Goal: Information Seeking & Learning: Understand process/instructions

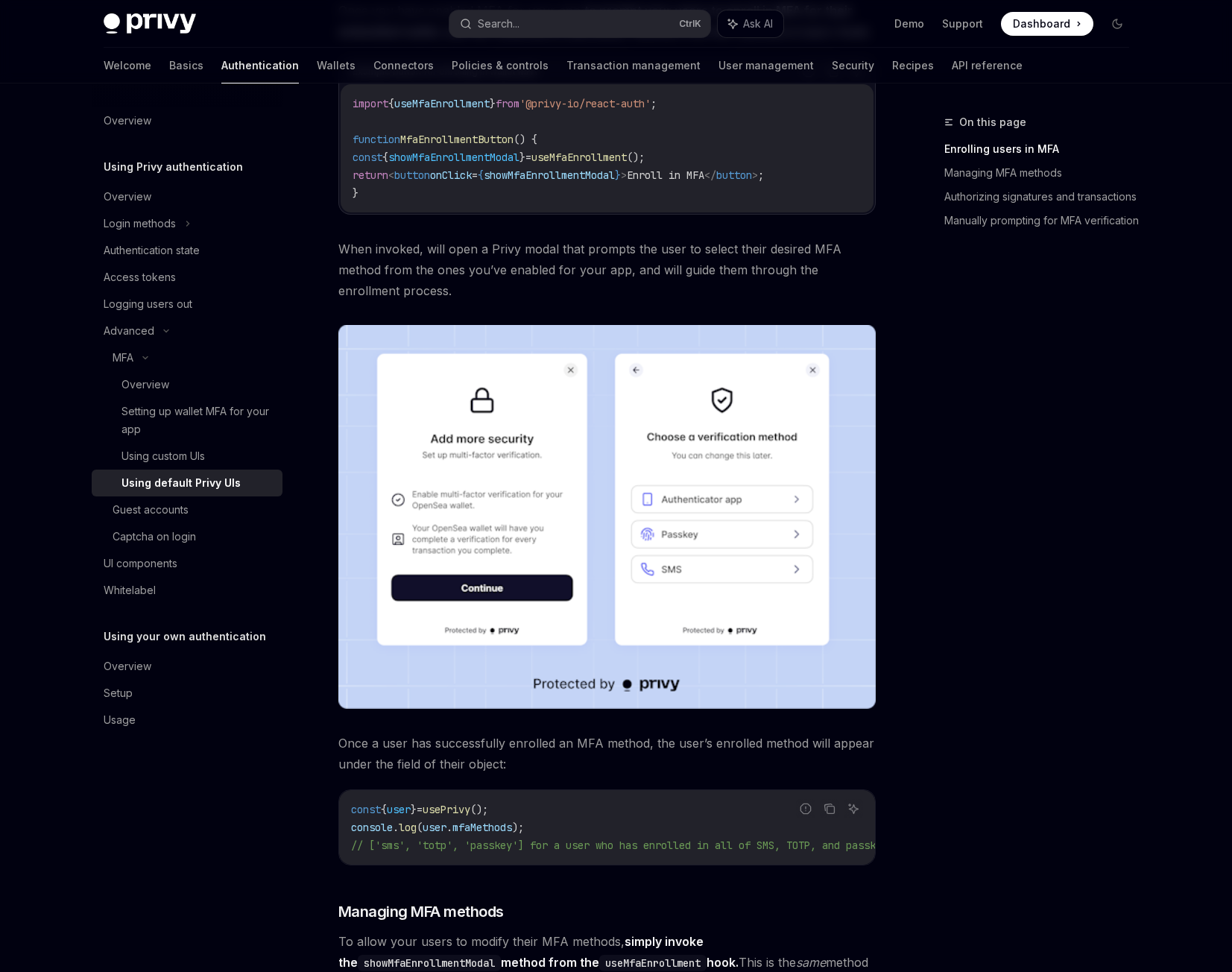
scroll to position [223, 0]
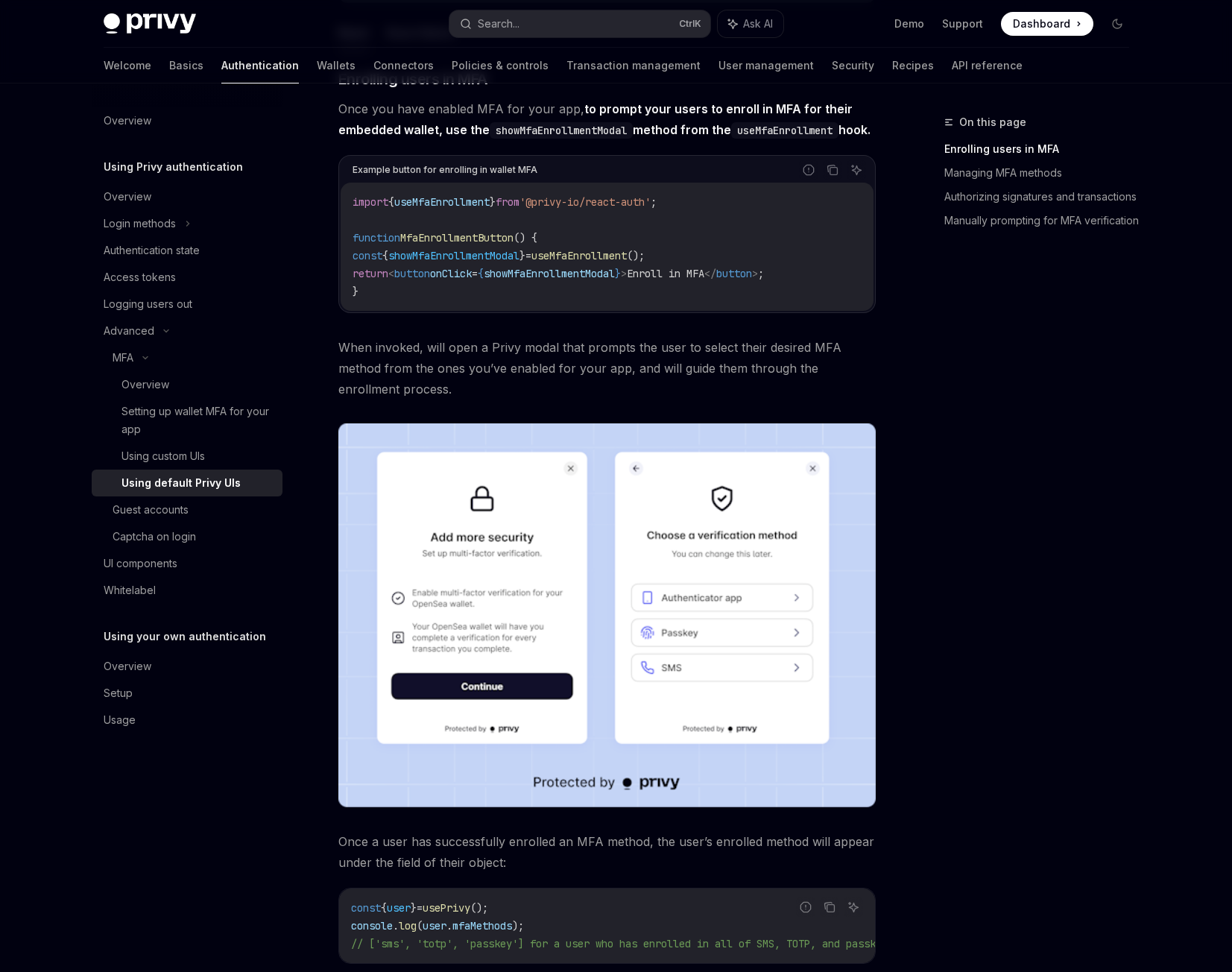
click at [478, 246] on code "import { useMfaEnrollment } from '@privy-io/react-auth' ; function MfaEnrollmen…" at bounding box center [607, 246] width 509 height 107
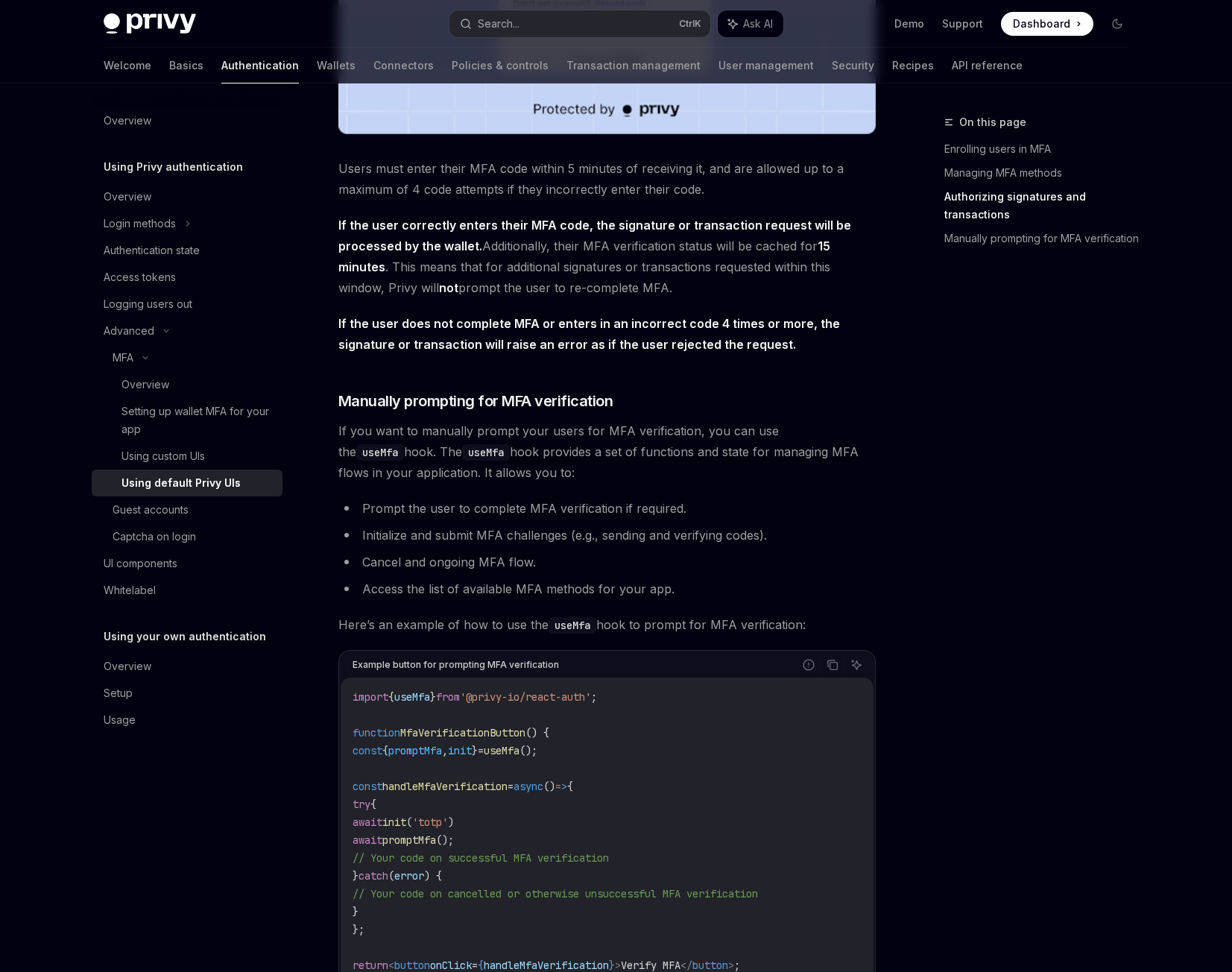
scroll to position [2311, 0]
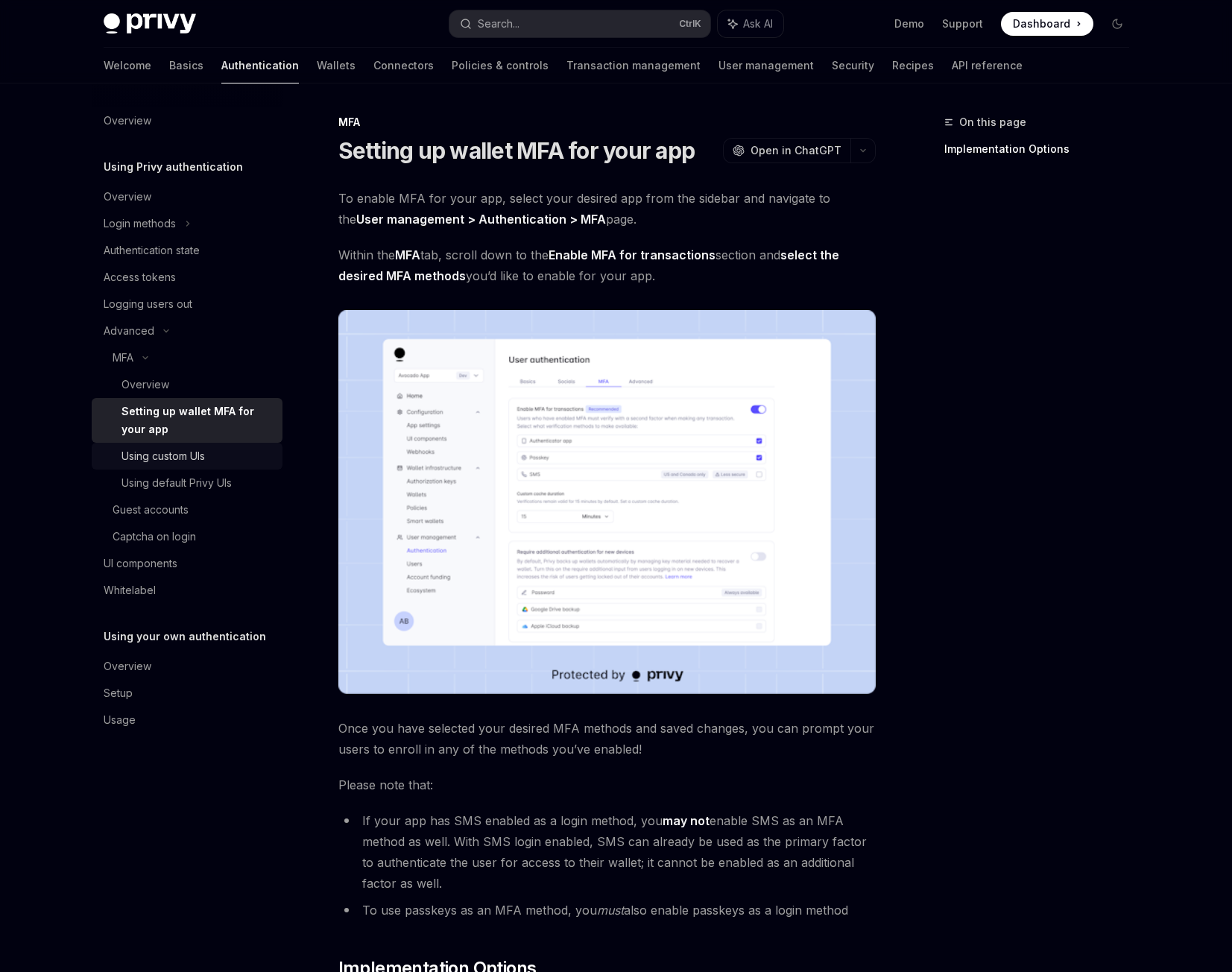
click at [216, 456] on div "Using custom UIs" at bounding box center [197, 455] width 152 height 18
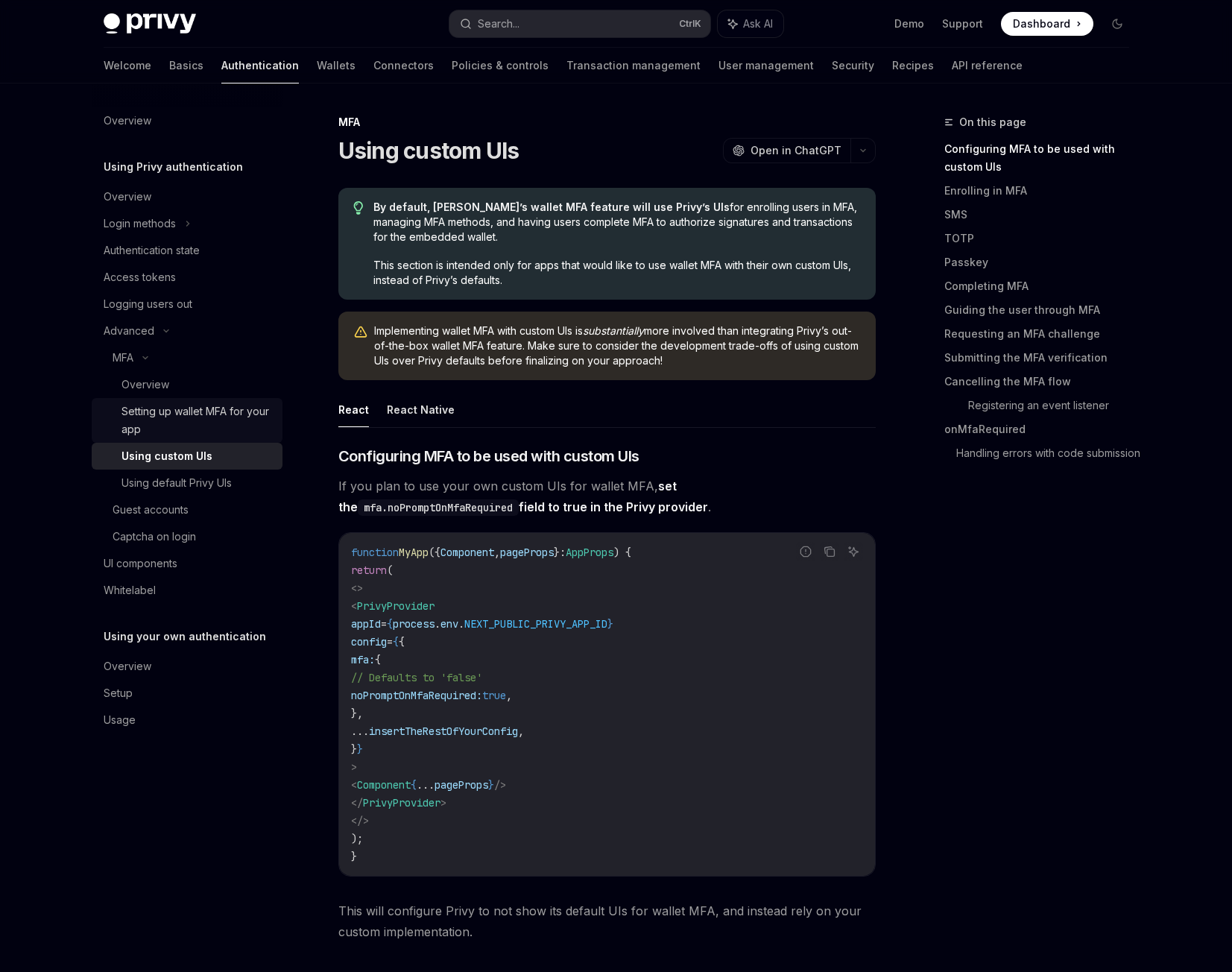
click at [257, 432] on div "Setting up wallet MFA for your app" at bounding box center [197, 421] width 152 height 36
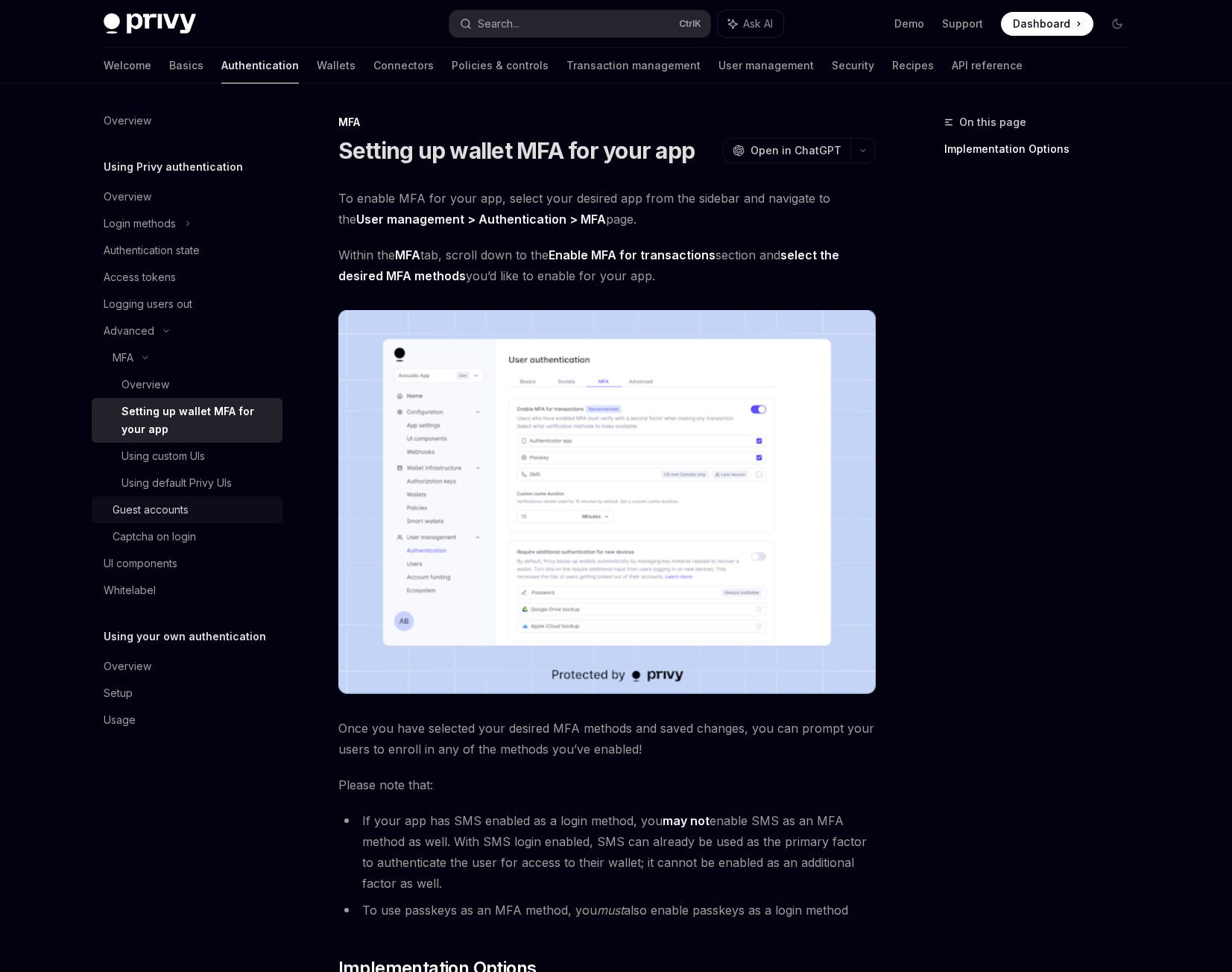
type textarea "*"
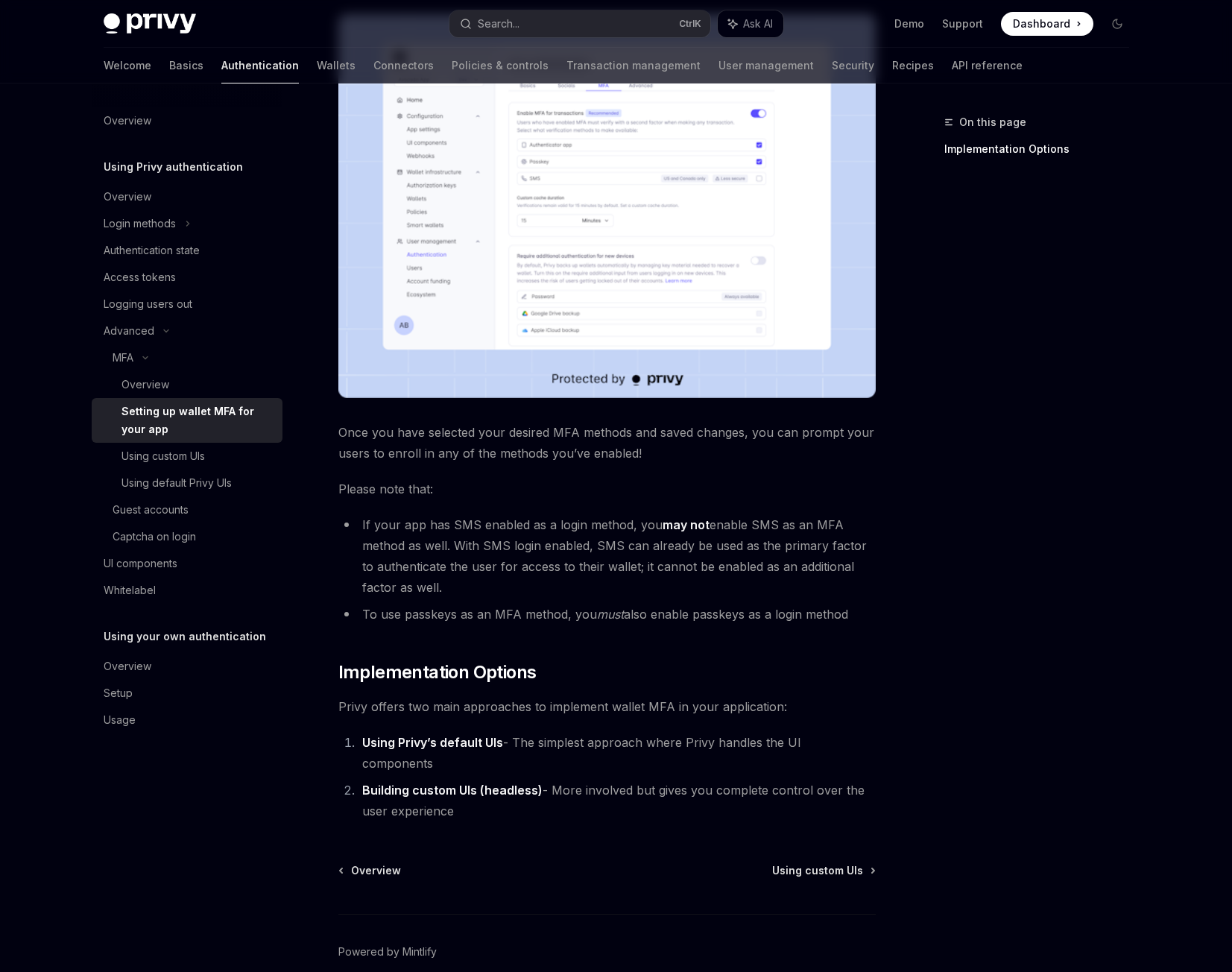
scroll to position [298, 0]
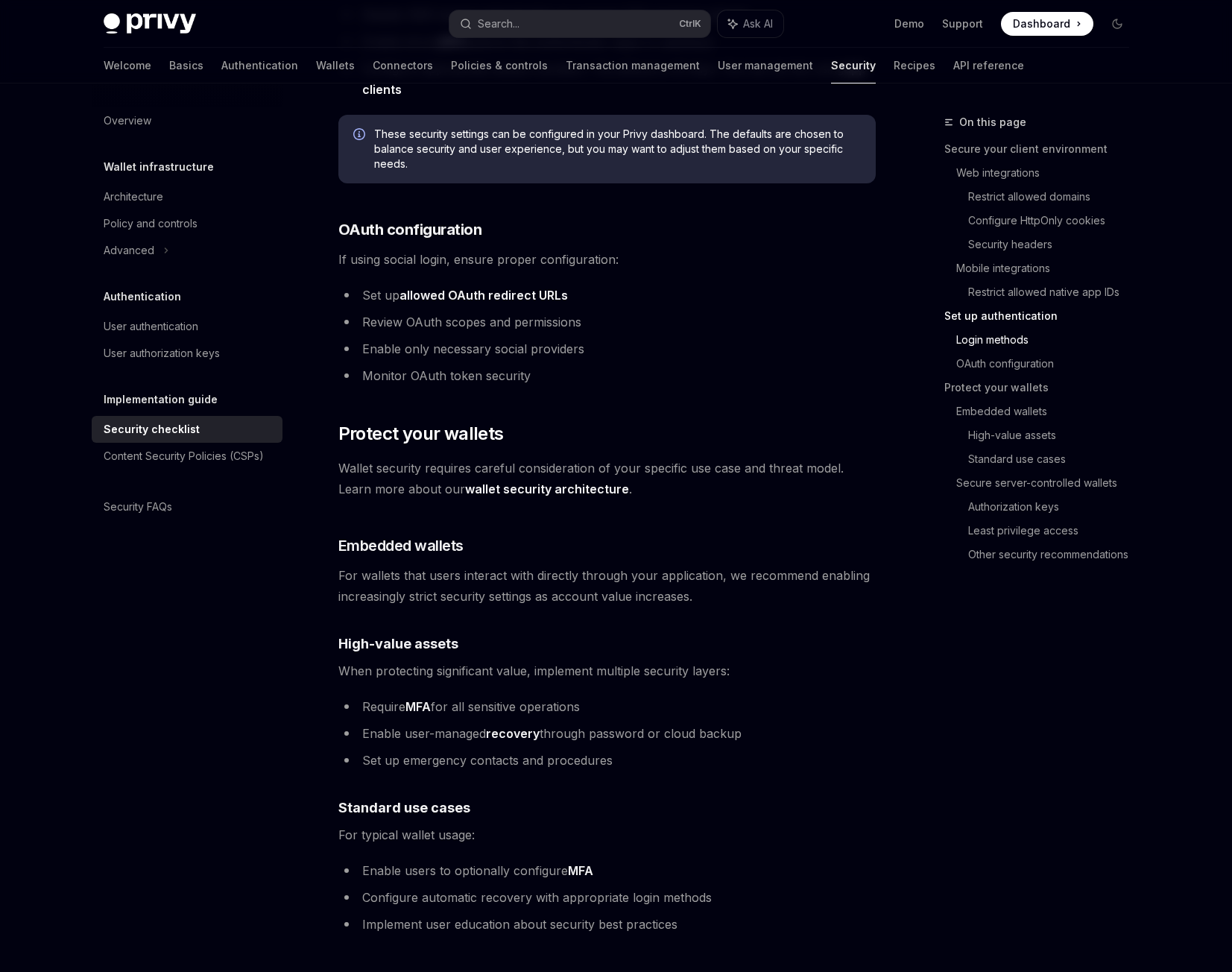
scroll to position [1434, 0]
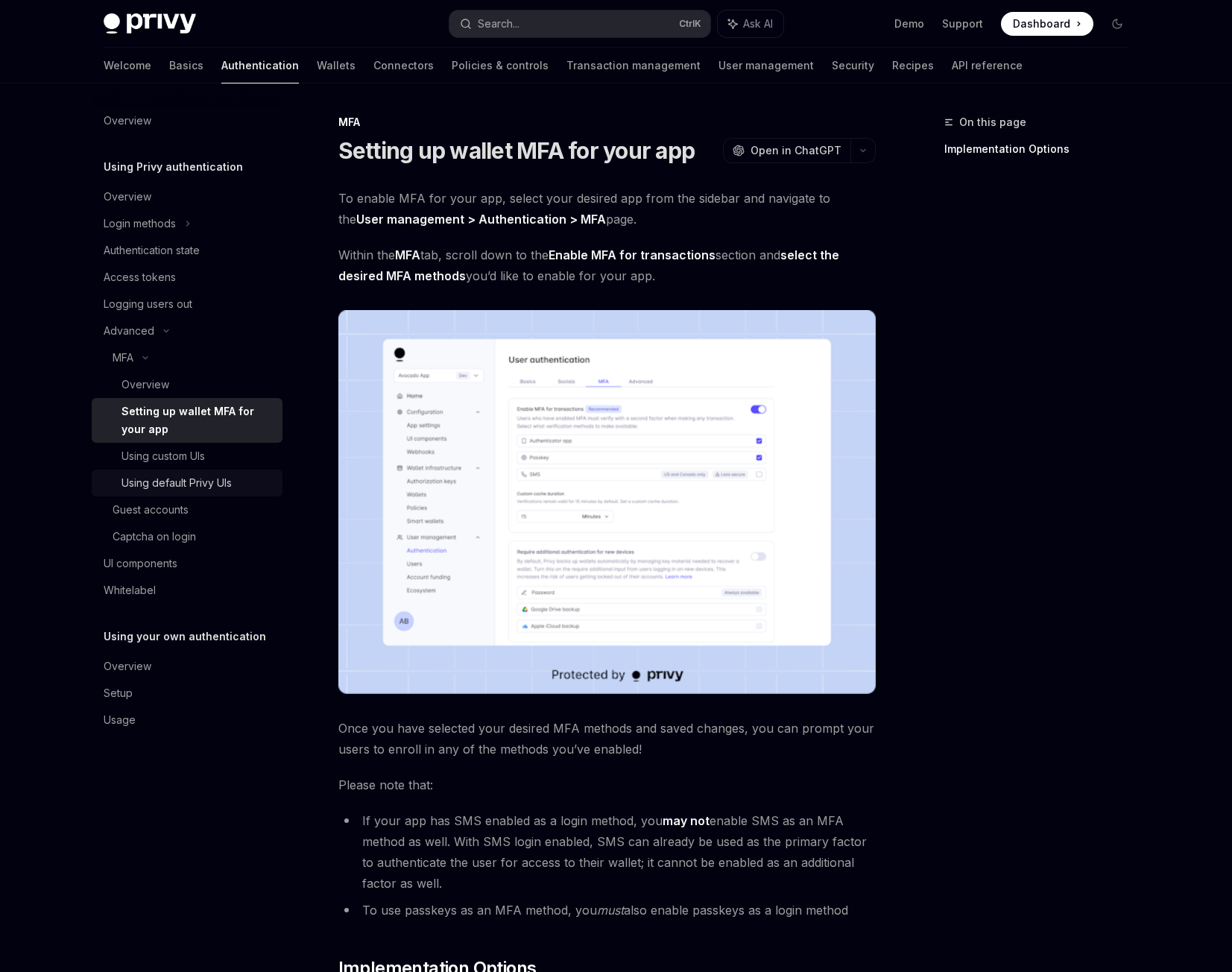
click at [224, 476] on div "Using default Privy UIs" at bounding box center [177, 483] width 110 height 18
type textarea "*"
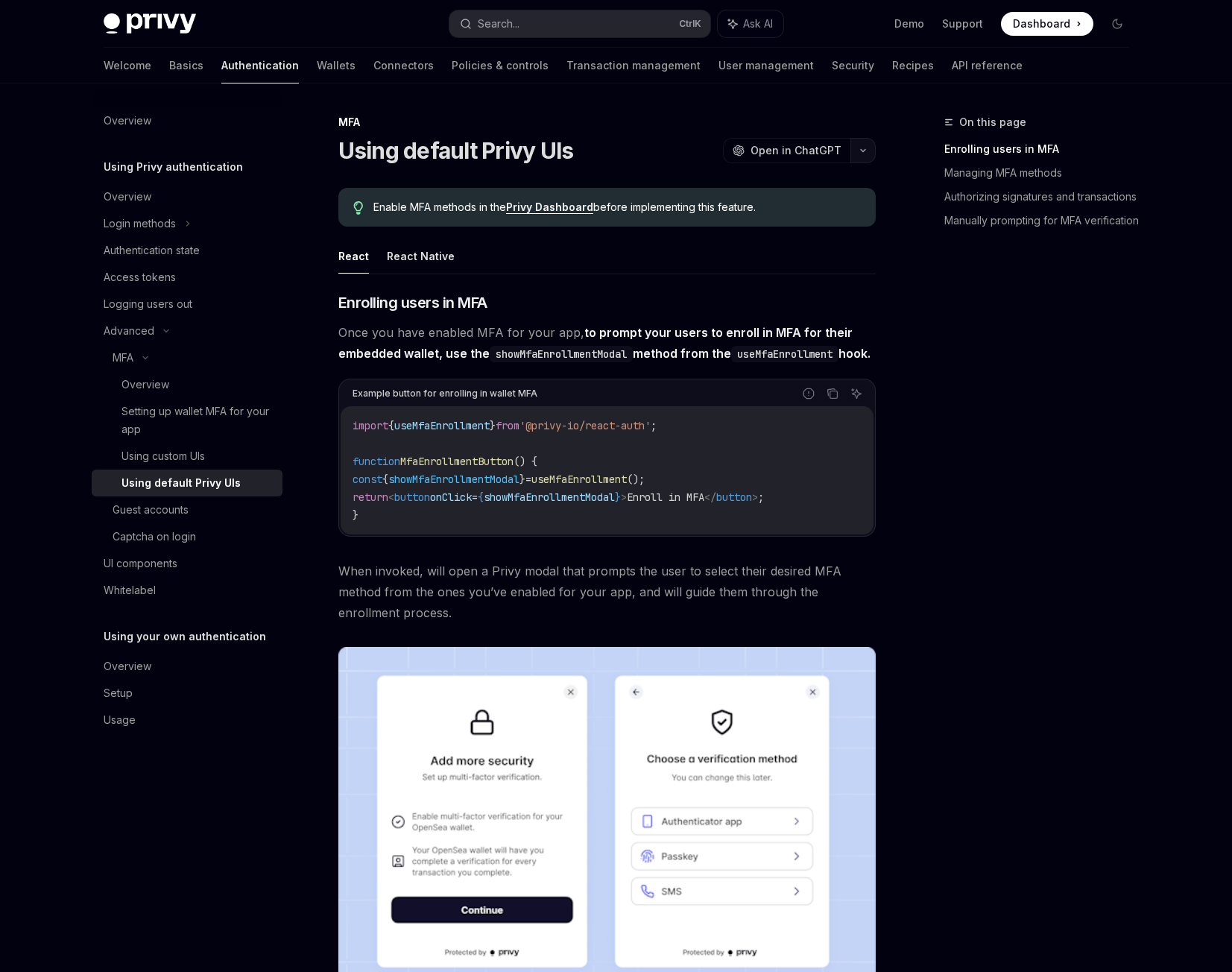
click at [866, 150] on icon "button" at bounding box center [862, 150] width 4 height 3
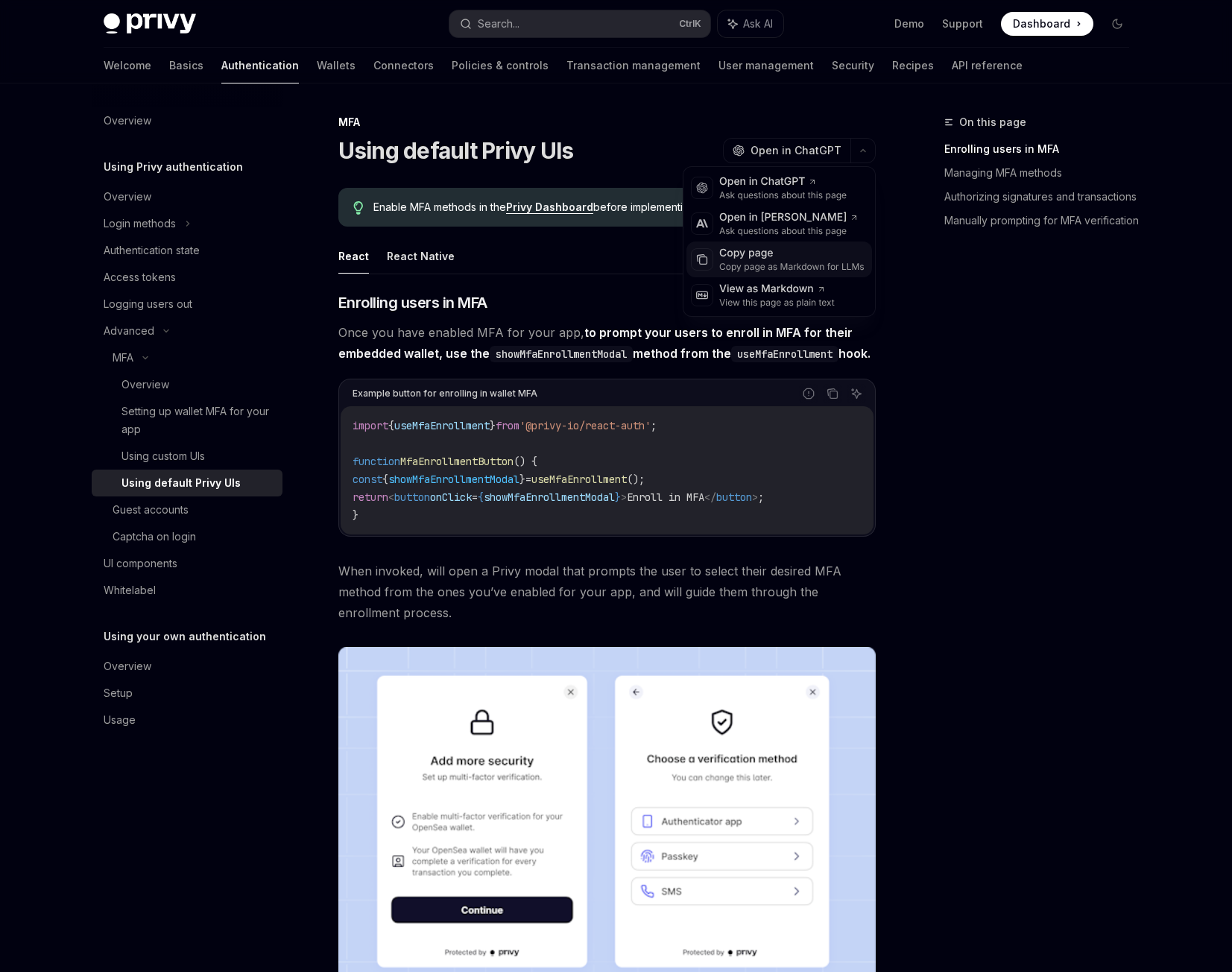
click at [805, 269] on div "Copy page as Markdown for LLMs" at bounding box center [792, 267] width 145 height 12
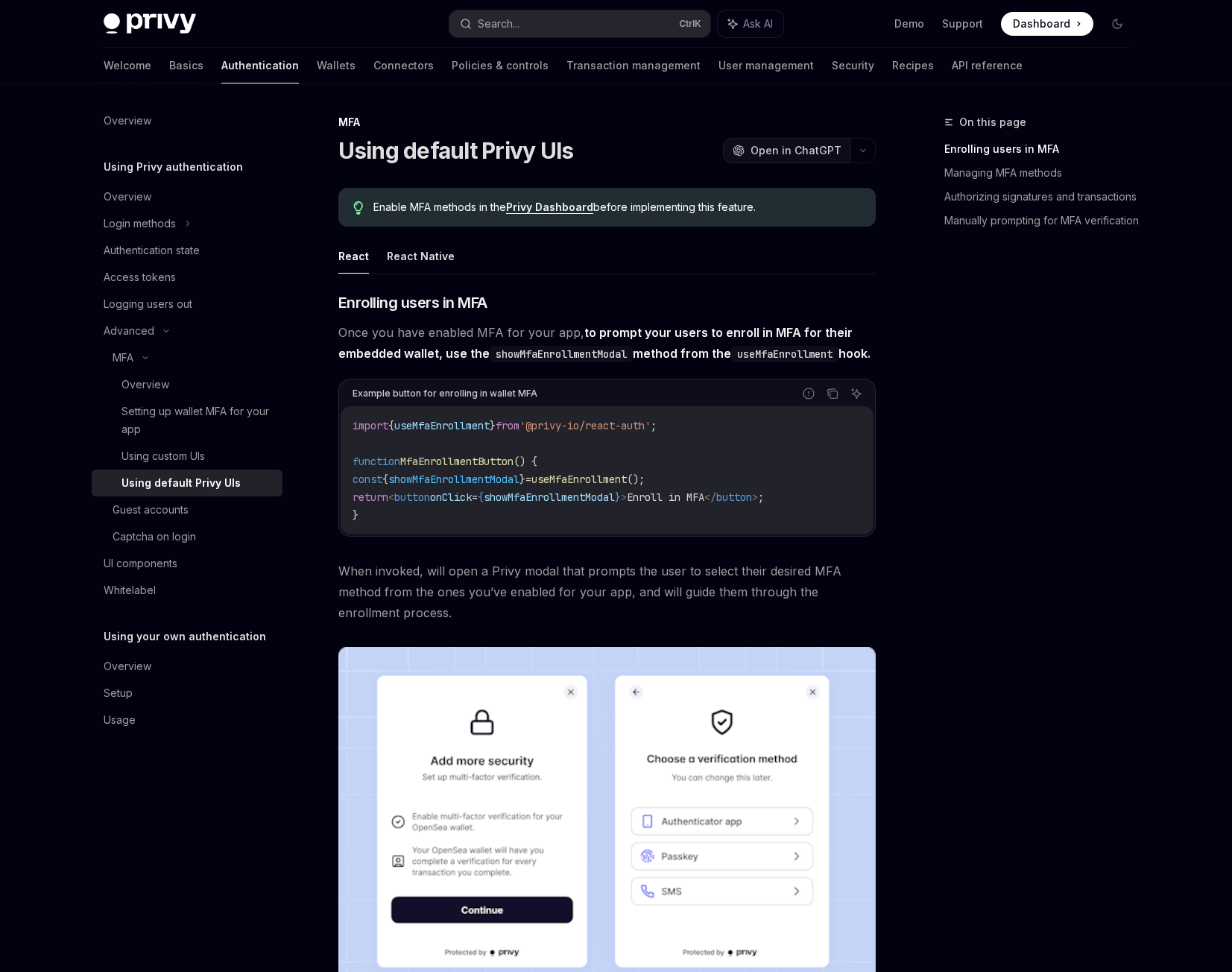
click at [800, 162] on button "OpenAI Open in ChatGPT" at bounding box center [787, 150] width 127 height 25
click at [862, 149] on icon "button" at bounding box center [862, 150] width 18 height 6
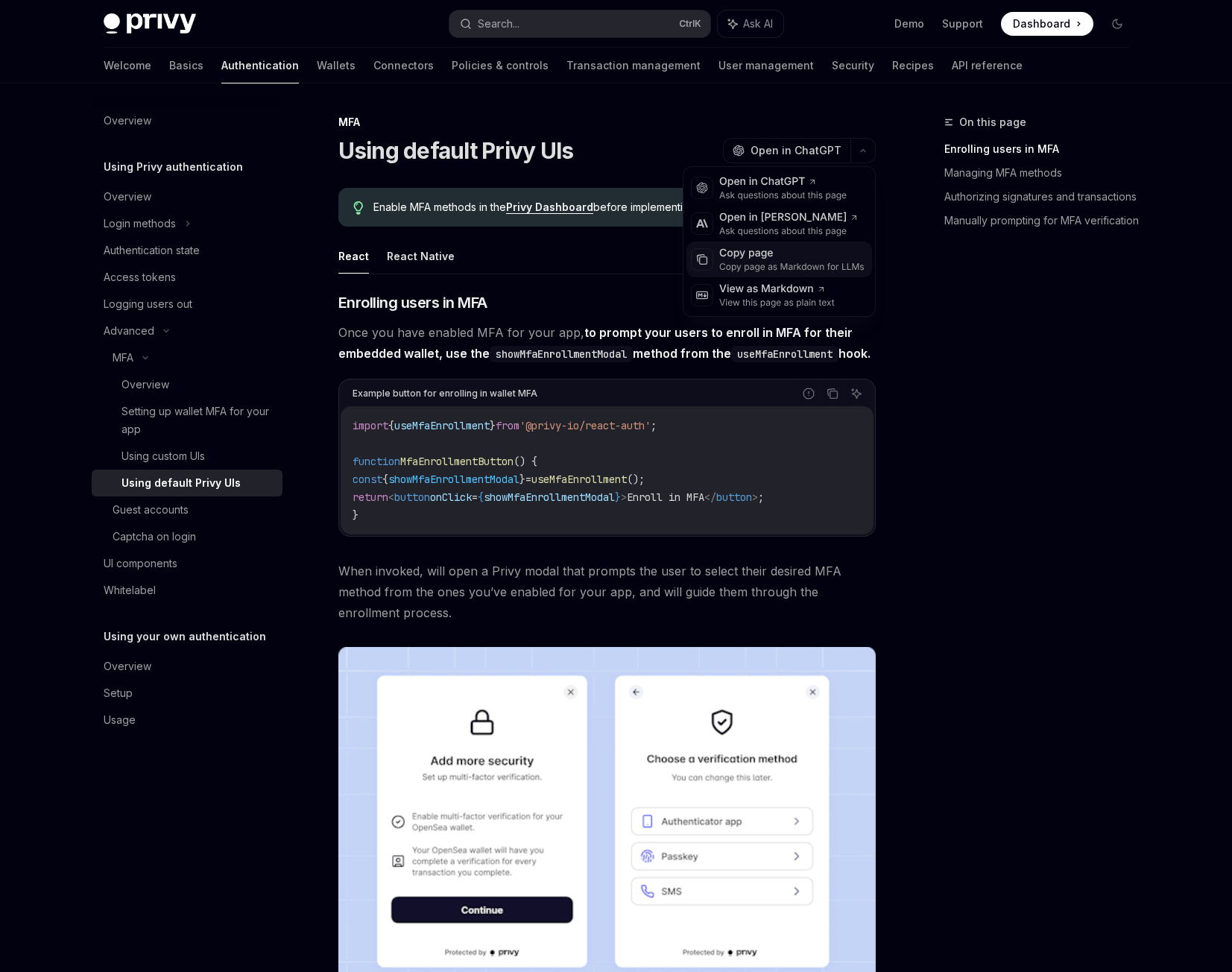
click at [805, 255] on div "Copy page" at bounding box center [792, 254] width 145 height 15
